Goal: Transaction & Acquisition: Subscribe to service/newsletter

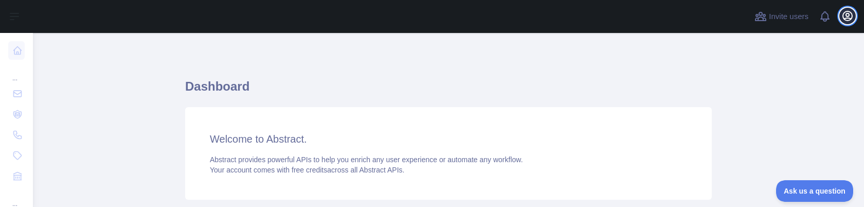
click at [847, 20] on icon "button" at bounding box center [847, 15] width 9 height 9
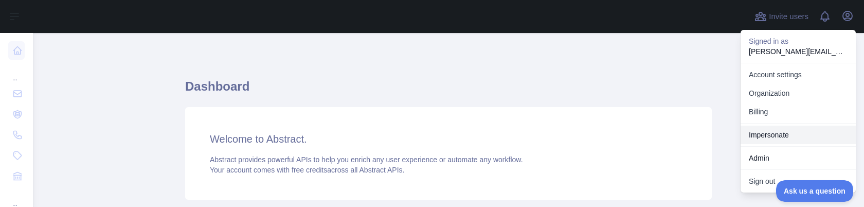
click at [769, 136] on link "Impersonate" at bounding box center [798, 135] width 115 height 19
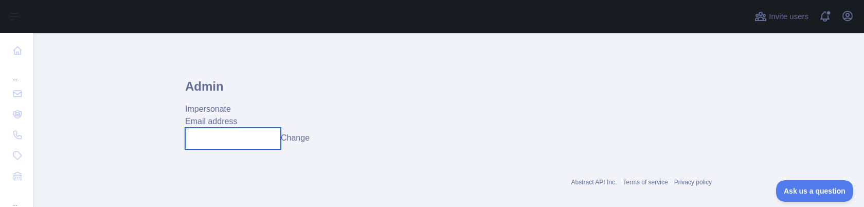
click at [227, 138] on input "text" at bounding box center [233, 139] width 96 height 22
paste input "**********"
type input "**********"
click at [288, 140] on button "Change" at bounding box center [295, 138] width 29 height 12
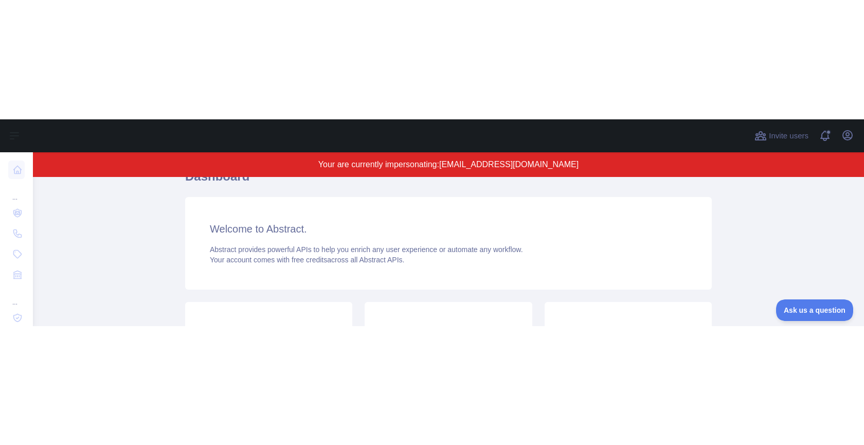
scroll to position [108, 0]
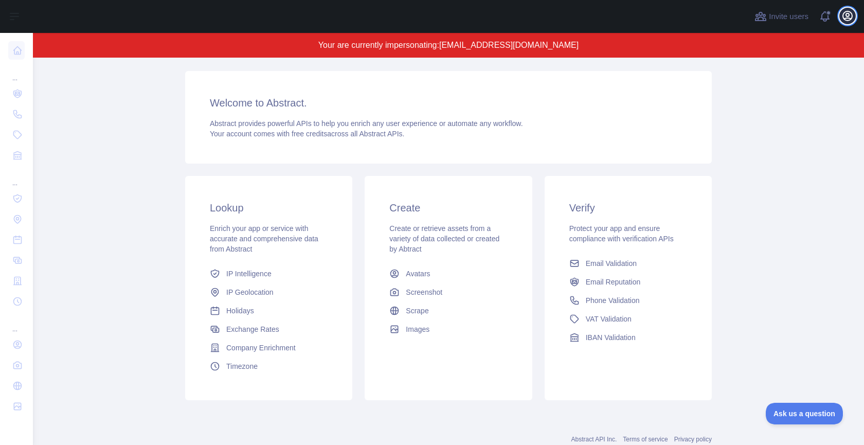
click at [847, 17] on icon "button" at bounding box center [847, 15] width 9 height 9
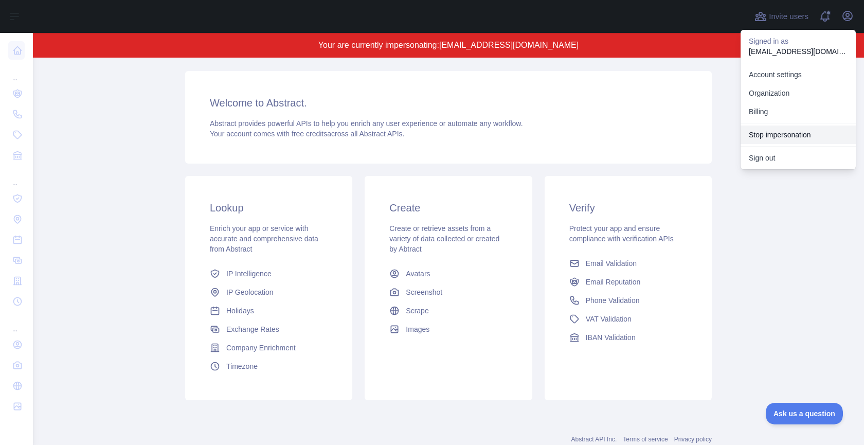
click at [783, 138] on button "Stop impersonation" at bounding box center [798, 135] width 115 height 19
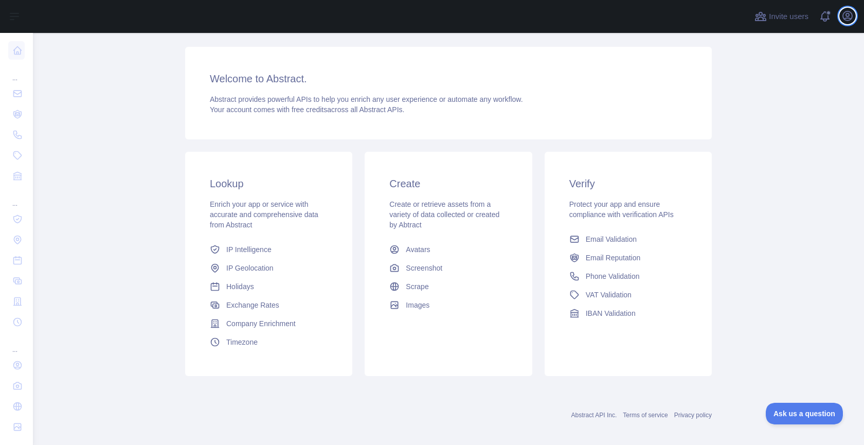
scroll to position [0, 0]
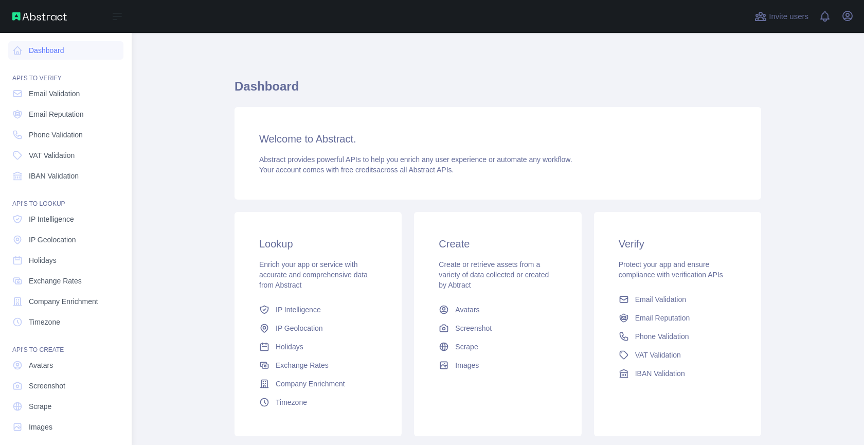
click at [50, 112] on span "Email Reputation" at bounding box center [56, 114] width 55 height 10
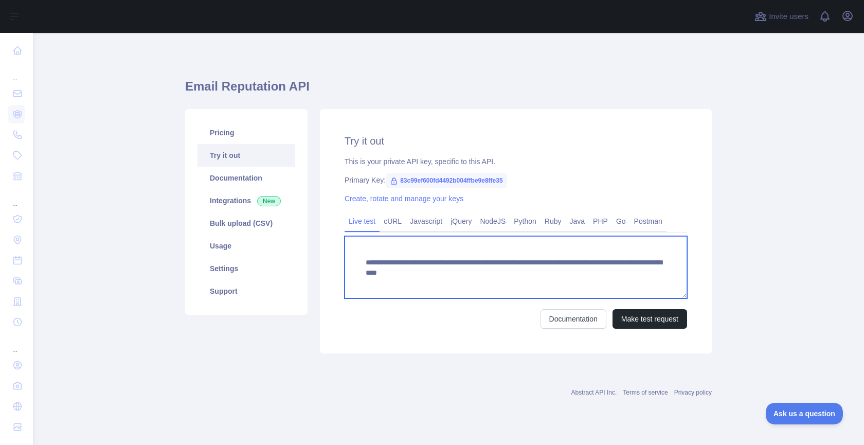
click at [576, 273] on textarea "**********" at bounding box center [516, 267] width 343 height 62
drag, startPoint x: 576, startPoint y: 273, endPoint x: 587, endPoint y: 276, distance: 11.2
click at [576, 273] on textarea "**********" at bounding box center [516, 267] width 343 height 62
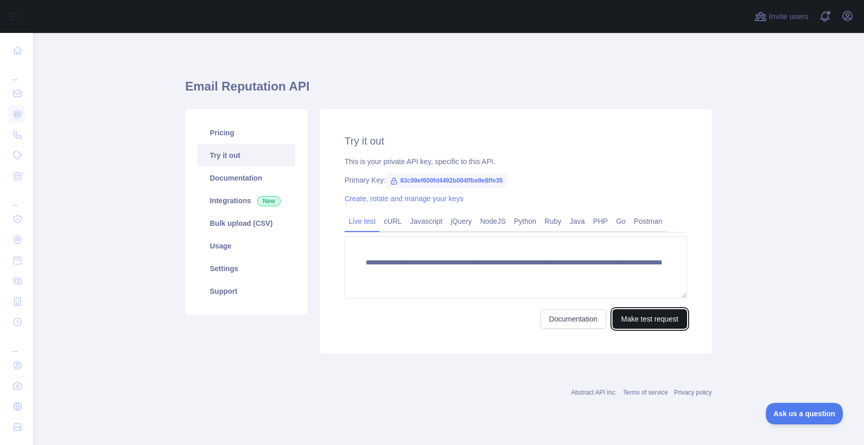
click at [650, 317] on button "Make test request" at bounding box center [650, 319] width 75 height 20
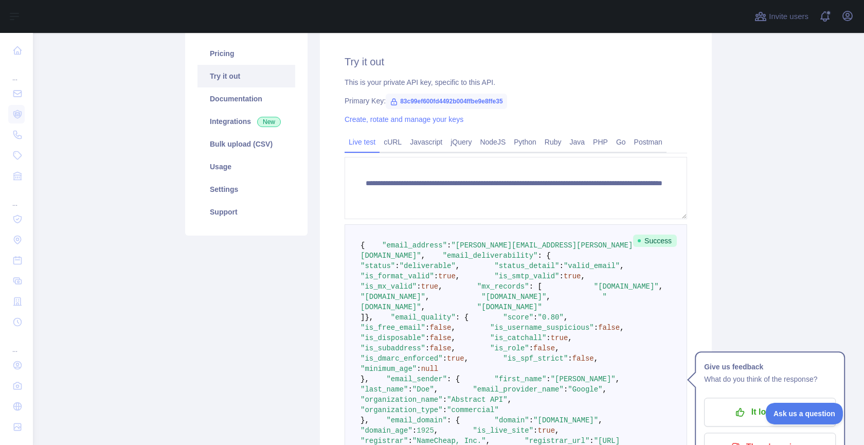
scroll to position [170, 0]
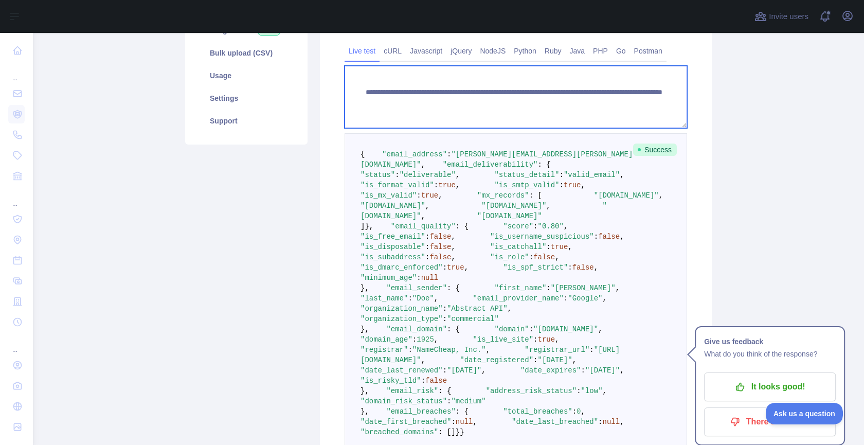
click at [595, 103] on textarea "**********" at bounding box center [516, 97] width 343 height 62
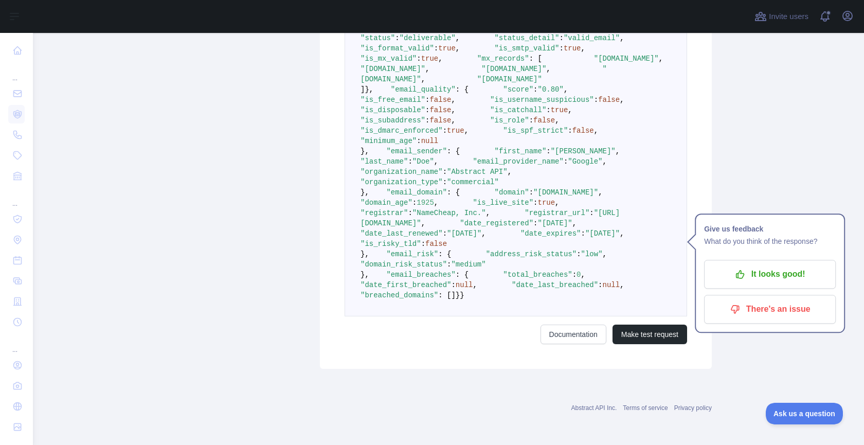
scroll to position [588, 0]
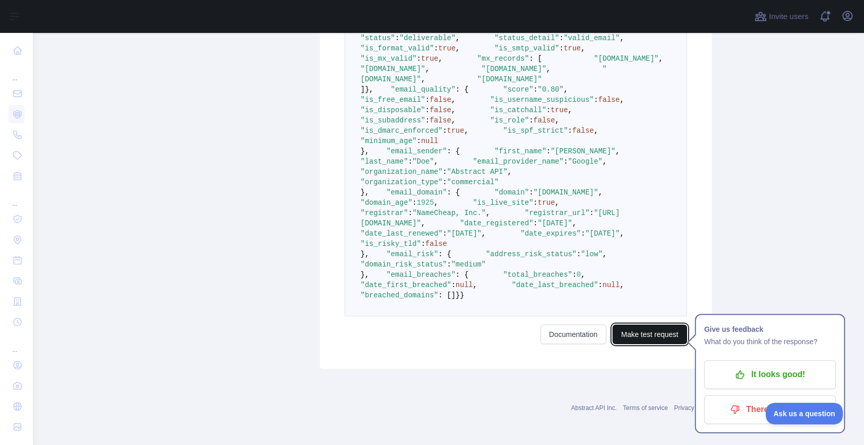
click at [632, 344] on button "Make test request" at bounding box center [650, 335] width 75 height 20
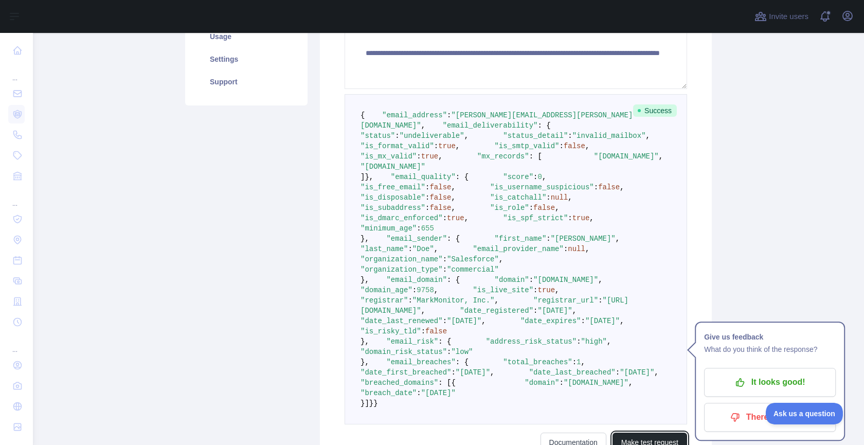
scroll to position [201, 0]
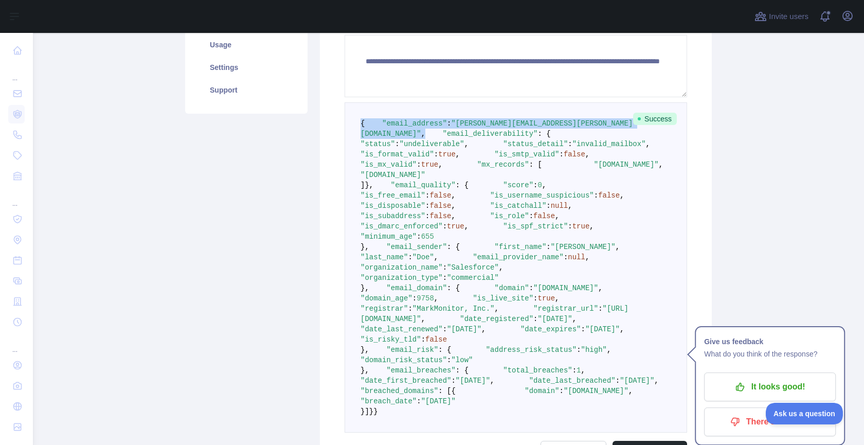
drag, startPoint x: 362, startPoint y: 122, endPoint x: 569, endPoint y: 134, distance: 207.2
click at [569, 134] on pre "{ "email_address" : "[PERSON_NAME][EMAIL_ADDRESS][PERSON_NAME][DOMAIN_NAME]" , …" at bounding box center [516, 267] width 343 height 330
copy code "{ "email_address" : "[PERSON_NAME][EMAIL_ADDRESS][PERSON_NAME][DOMAIN_NAME]" ,"
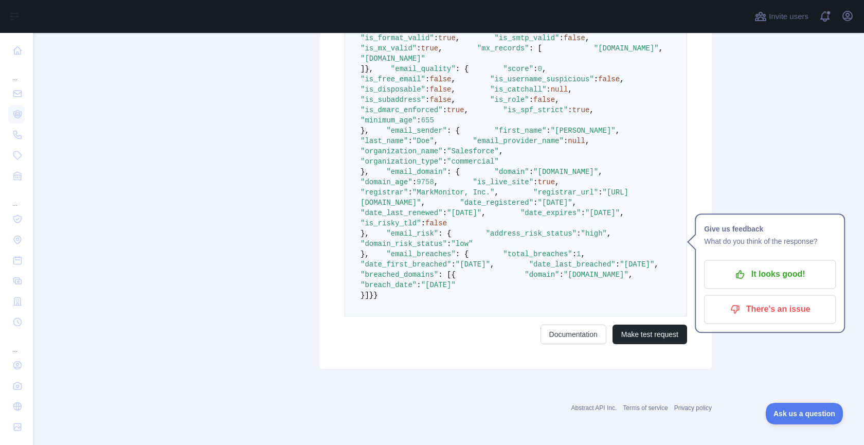
scroll to position [363, 0]
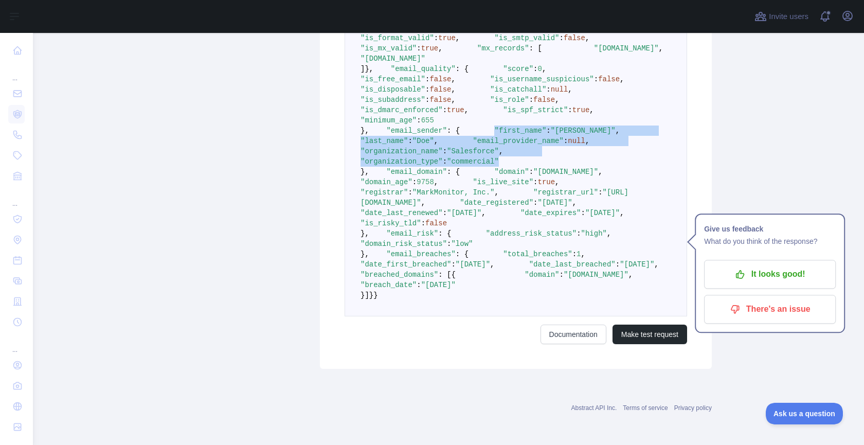
drag, startPoint x: 544, startPoint y: 270, endPoint x: 394, endPoint y: 230, distance: 155.9
click at [394, 230] on pre "{ "email_address" : "[PERSON_NAME][EMAIL_ADDRESS][PERSON_NAME][DOMAIN_NAME]" , …" at bounding box center [516, 151] width 343 height 330
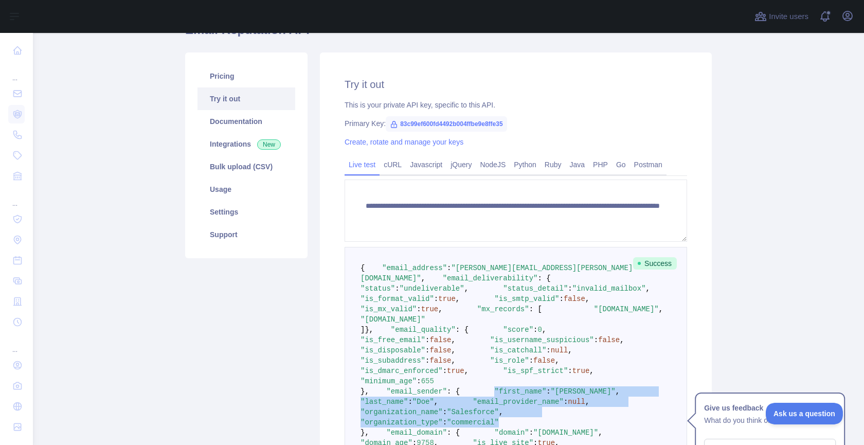
scroll to position [53, 0]
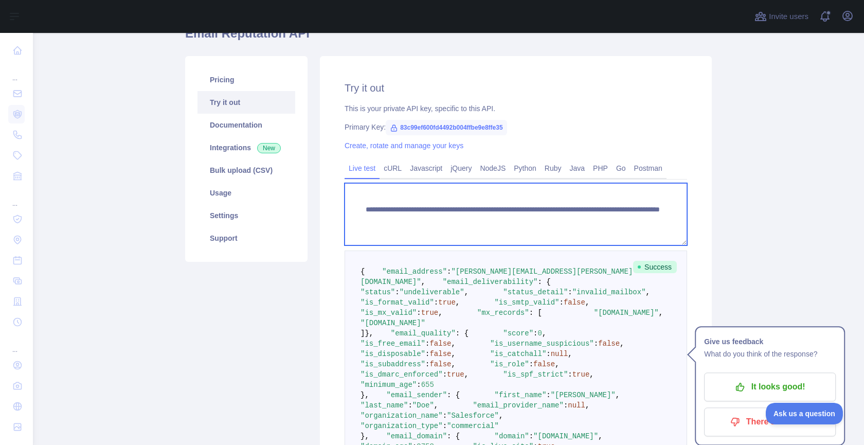
click at [603, 220] on textarea "**********" at bounding box center [516, 214] width 343 height 62
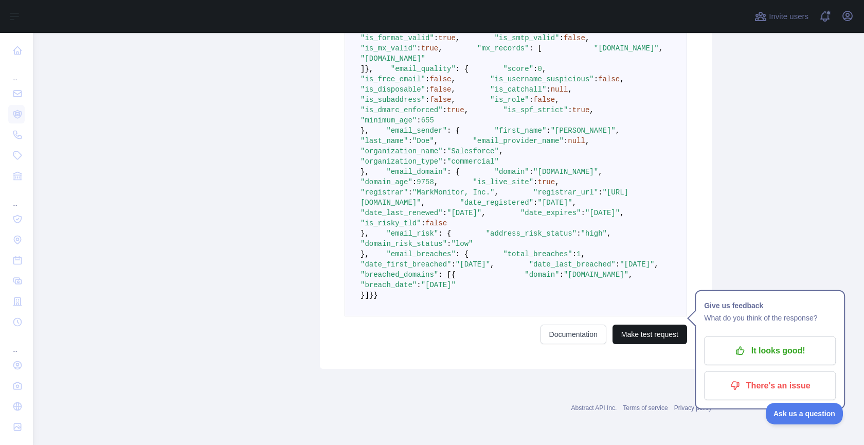
type textarea "**********"
click at [637, 344] on button "Make test request" at bounding box center [650, 335] width 75 height 20
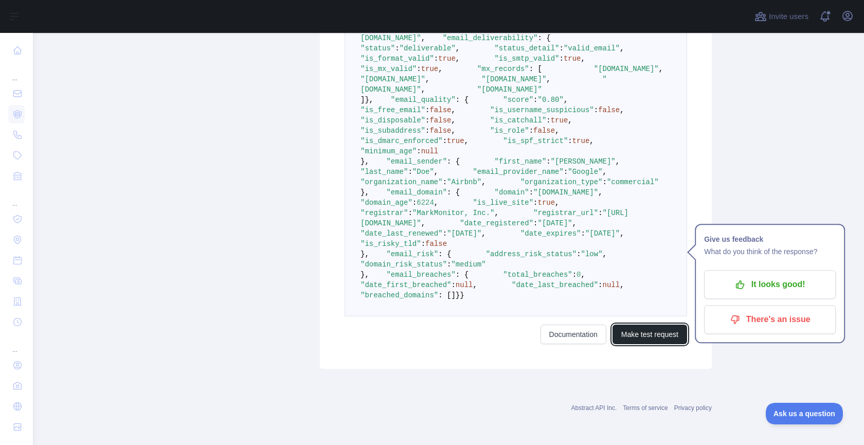
scroll to position [407, 0]
drag, startPoint x: 395, startPoint y: 268, endPoint x: 377, endPoint y: 208, distance: 62.0
click at [377, 208] on pre "{ "email_address" : "[PERSON_NAME][EMAIL_ADDRESS][PERSON_NAME][DOMAIN_NAME]" , …" at bounding box center [516, 162] width 343 height 310
copy code ""email_sender" : { "first_name" : "[PERSON_NAME]" , "last_name" : "[PERSON_NAME…"
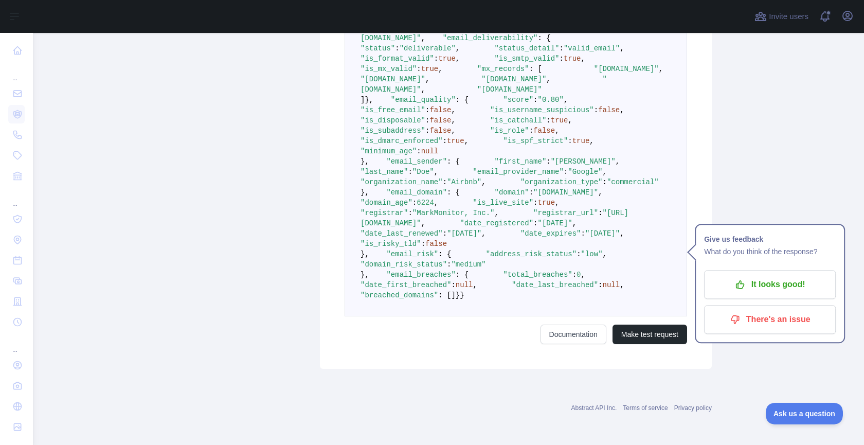
scroll to position [471, 0]
drag, startPoint x: 424, startPoint y: 223, endPoint x: 407, endPoint y: 276, distance: 55.8
click at [494, 197] on span ""domain"" at bounding box center [511, 192] width 34 height 8
drag, startPoint x: 393, startPoint y: 314, endPoint x: 375, endPoint y: 215, distance: 101.3
click at [375, 215] on pre "{ "email_address" : "[PERSON_NAME][EMAIL_ADDRESS][PERSON_NAME][DOMAIN_NAME]" , …" at bounding box center [516, 162] width 343 height 310
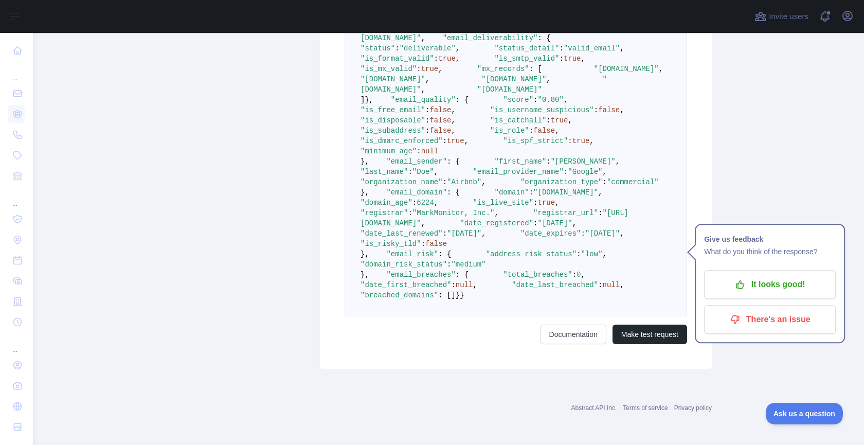
copy code ""email_domain" : { "domain" : "[DOMAIN_NAME]" , "domain_age" : 6224 , "is_live_…"
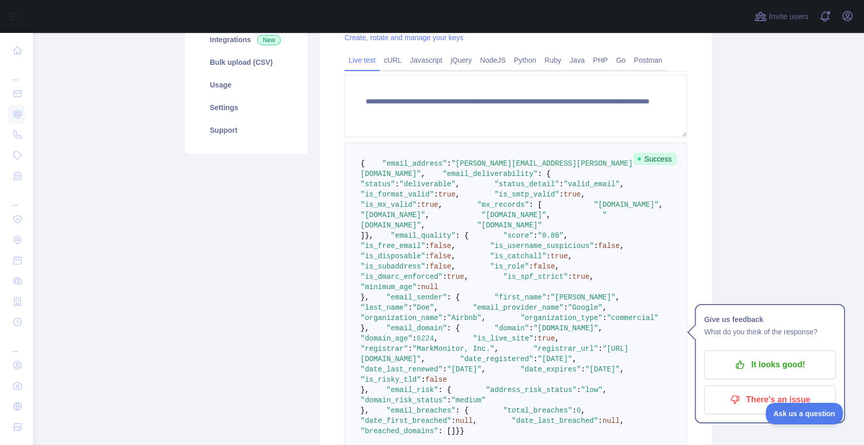
scroll to position [181, 0]
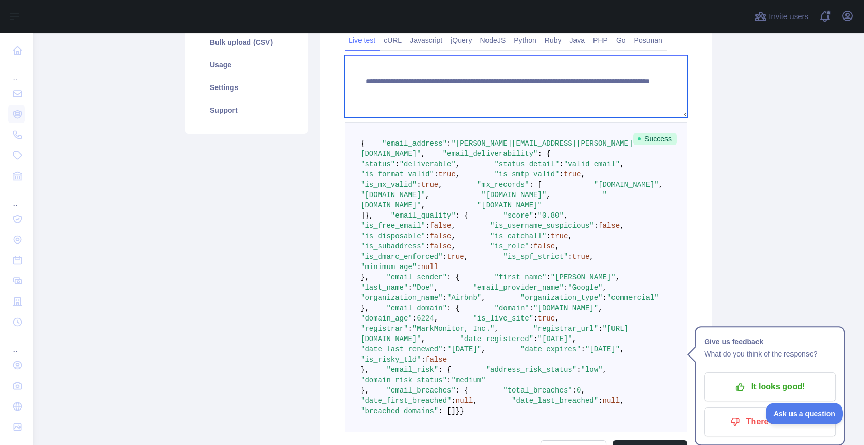
drag, startPoint x: 366, startPoint y: 80, endPoint x: 615, endPoint y: 105, distance: 250.2
click at [615, 105] on textarea "**********" at bounding box center [516, 86] width 343 height 62
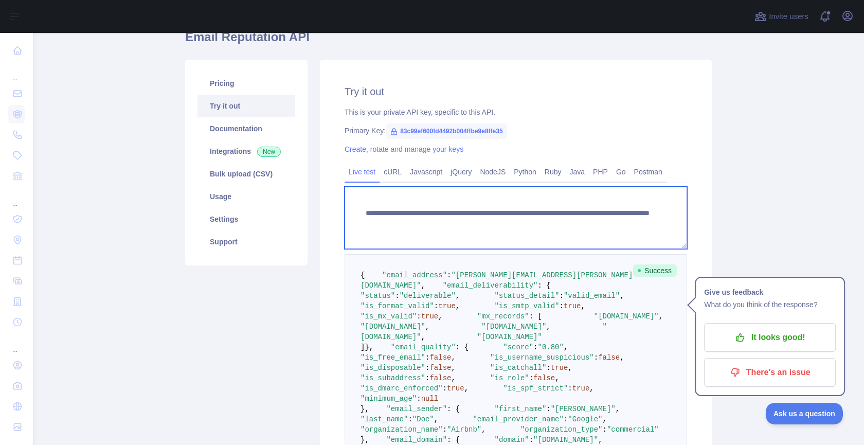
scroll to position [0, 0]
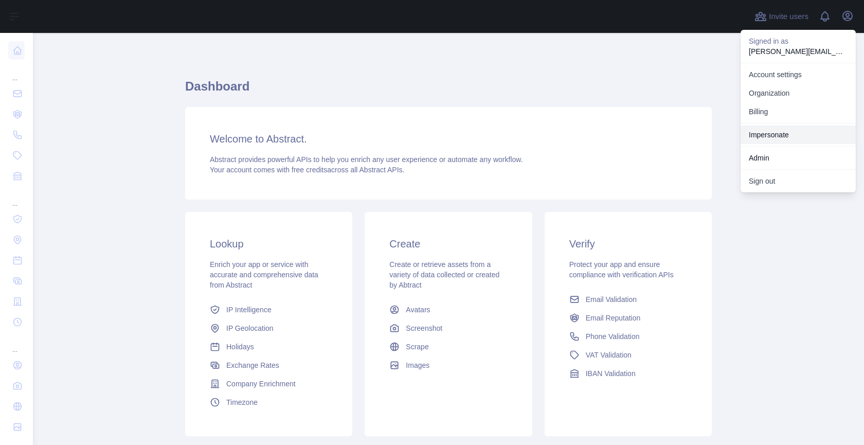
click at [795, 128] on link "Impersonate" at bounding box center [798, 135] width 115 height 19
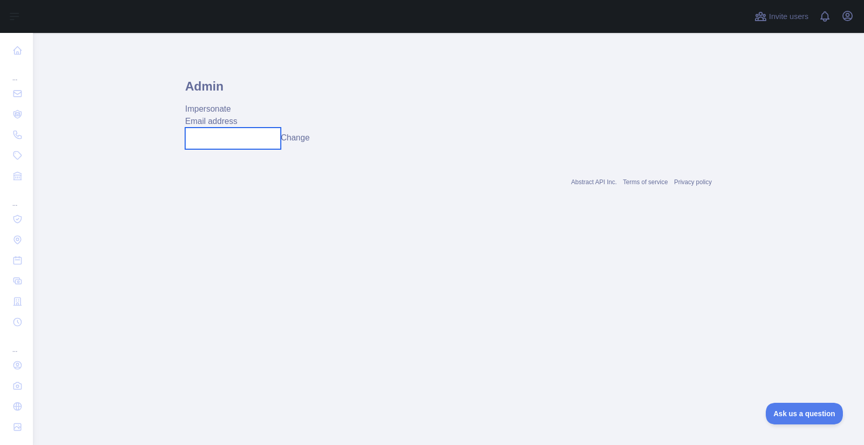
click at [276, 144] on input "text" at bounding box center [233, 139] width 96 height 22
paste input "**********"
type input "**********"
click at [299, 139] on button "Change" at bounding box center [295, 138] width 29 height 12
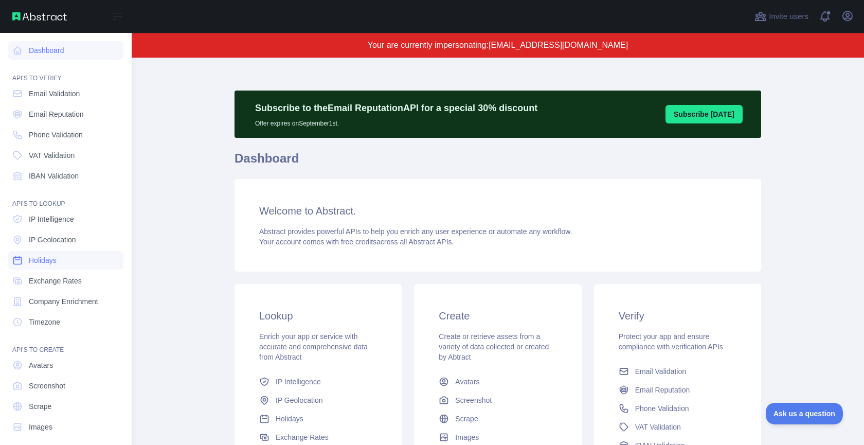
click at [67, 262] on link "Holidays" at bounding box center [65, 260] width 115 height 19
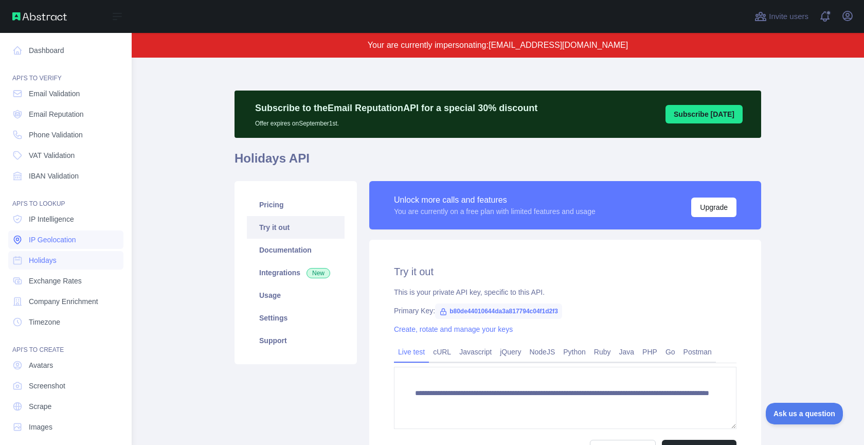
click at [55, 240] on span "IP Geolocation" at bounding box center [52, 240] width 47 height 10
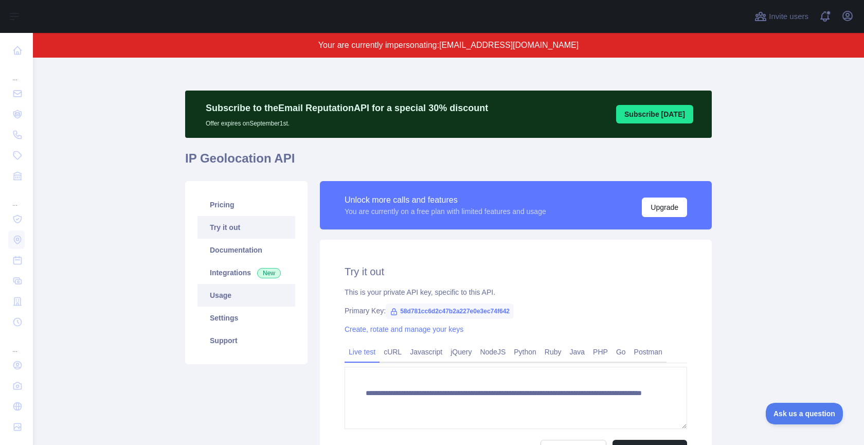
click at [225, 293] on link "Usage" at bounding box center [247, 295] width 98 height 23
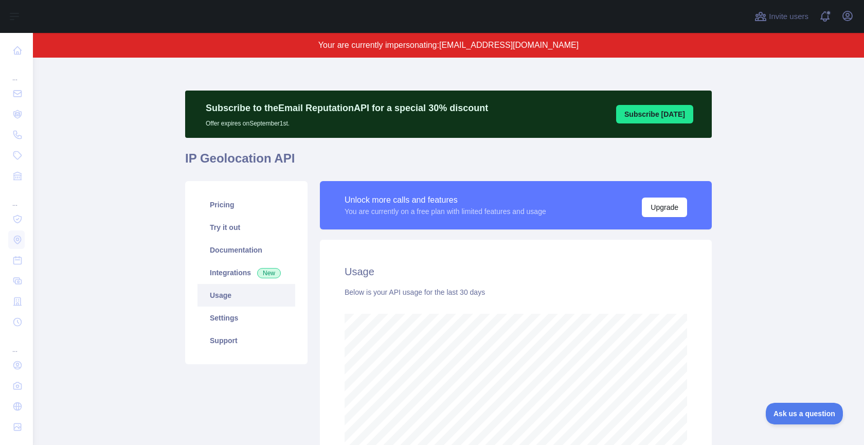
scroll to position [32, 0]
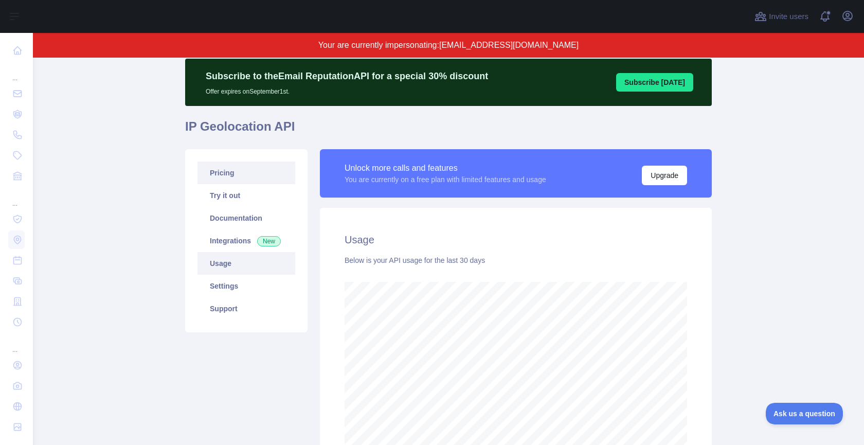
click at [261, 175] on link "Pricing" at bounding box center [247, 173] width 98 height 23
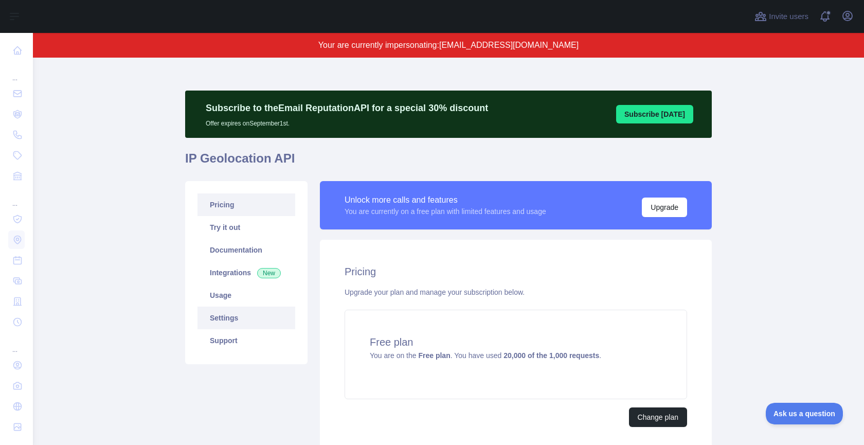
click at [246, 319] on link "Settings" at bounding box center [247, 318] width 98 height 23
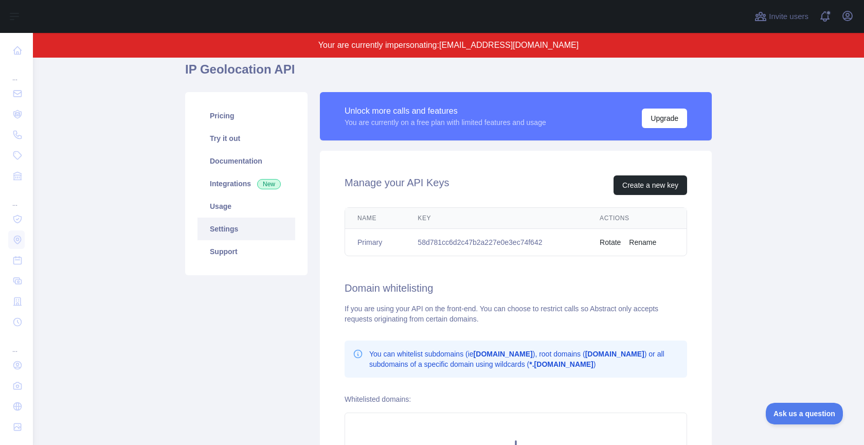
scroll to position [103, 0]
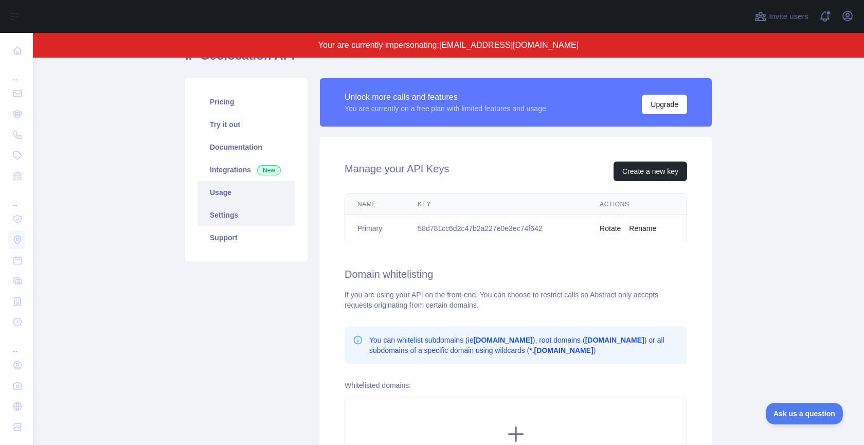
click at [242, 187] on link "Usage" at bounding box center [247, 192] width 98 height 23
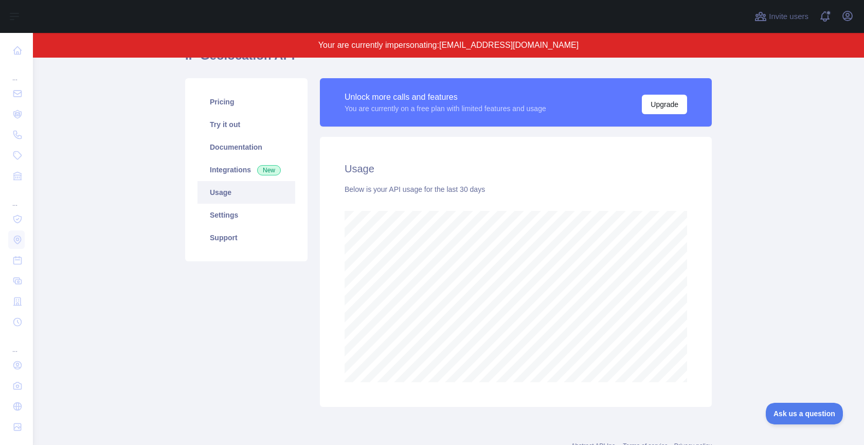
scroll to position [387, 831]
click at [243, 102] on link "Pricing" at bounding box center [247, 102] width 98 height 23
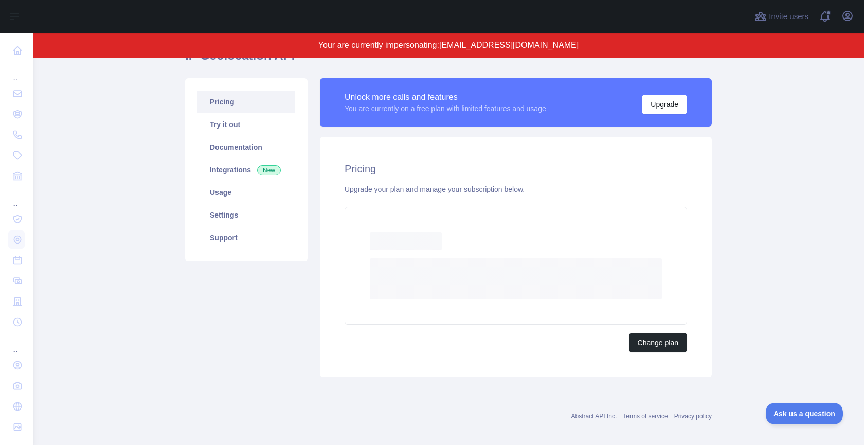
scroll to position [81, 0]
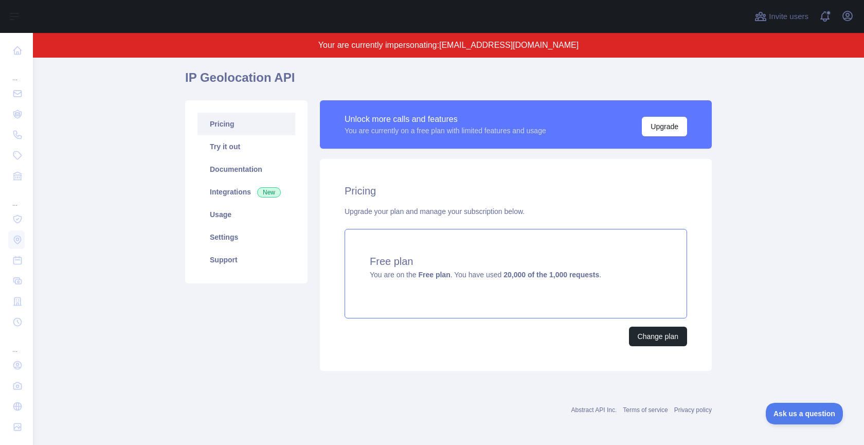
click at [484, 274] on span "You are on the Free plan . You have used 20,000 of the 1,000 requests ." at bounding box center [486, 275] width 232 height 8
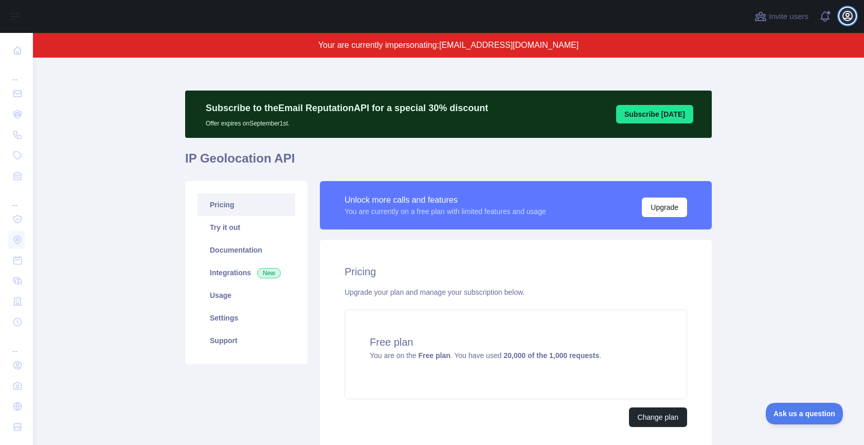
click at [850, 21] on icon "button" at bounding box center [848, 16] width 12 height 12
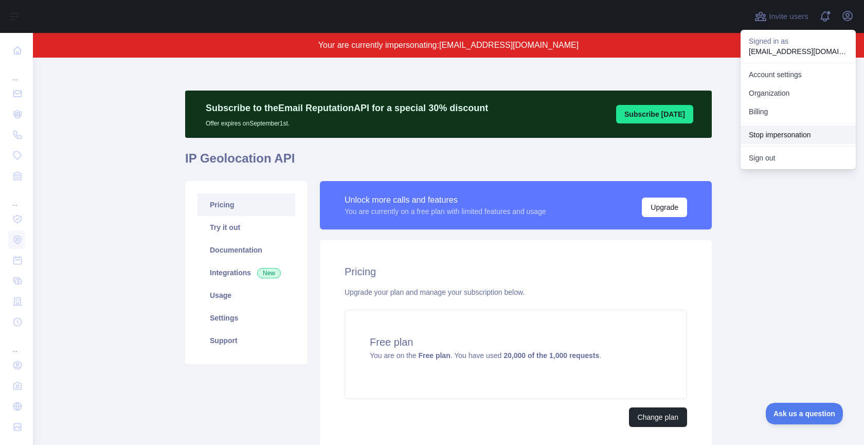
click at [769, 128] on button "Stop impersonation" at bounding box center [798, 135] width 115 height 19
